Goal: Transaction & Acquisition: Purchase product/service

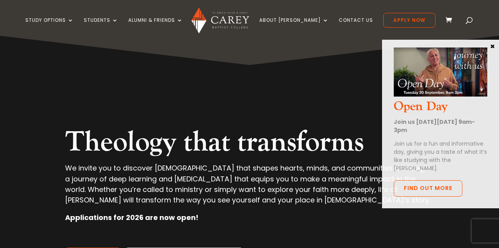
click at [494, 48] on button "×" at bounding box center [493, 45] width 8 height 7
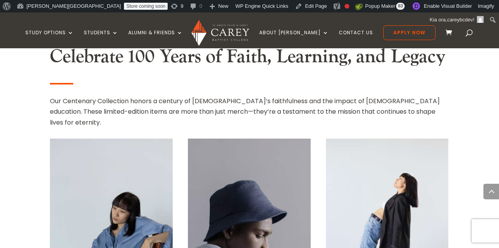
scroll to position [327, 0]
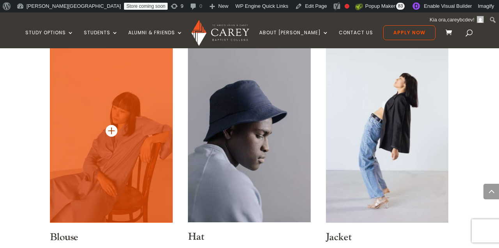
click at [110, 158] on img at bounding box center [111, 131] width 123 height 184
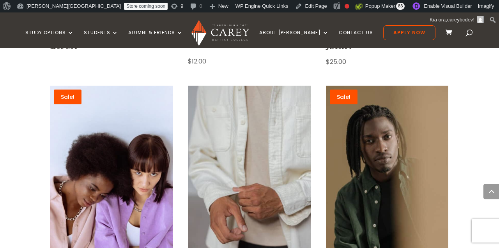
scroll to position [584, 0]
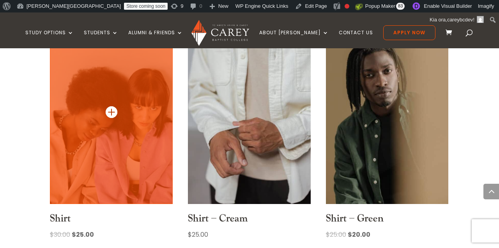
click at [122, 135] on img at bounding box center [111, 112] width 123 height 184
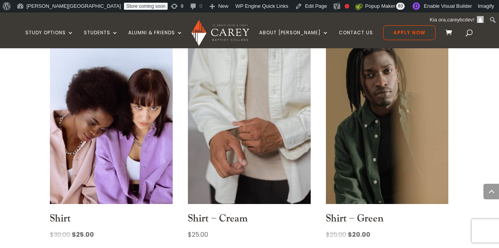
click at [446, 31] on span at bounding box center [451, 32] width 10 height 9
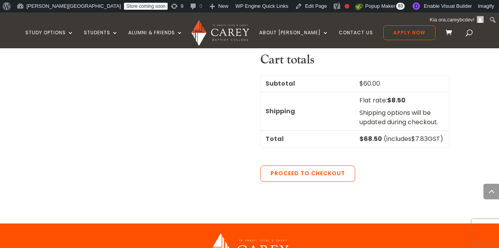
scroll to position [430, 0]
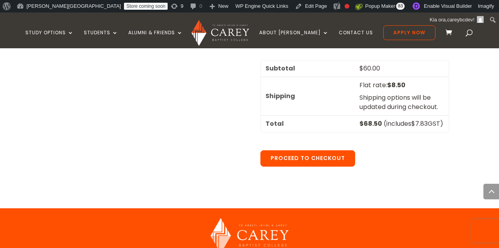
click at [327, 165] on link "Proceed to checkout" at bounding box center [307, 158] width 95 height 16
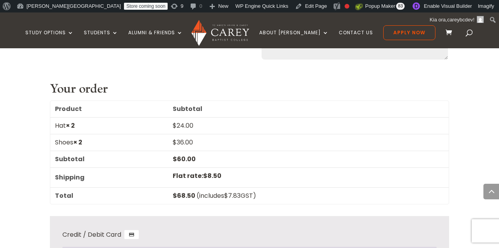
scroll to position [636, 0]
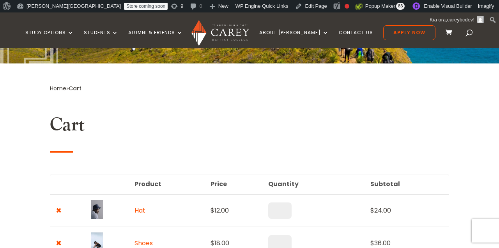
scroll to position [210, 0]
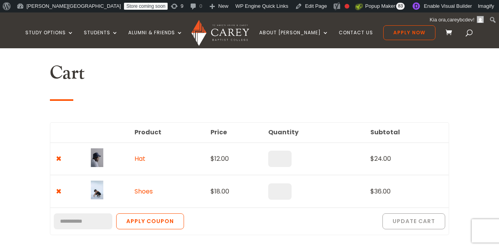
click at [227, 83] on h2 "Cart" at bounding box center [249, 75] width 399 height 27
